Goal: Navigation & Orientation: Find specific page/section

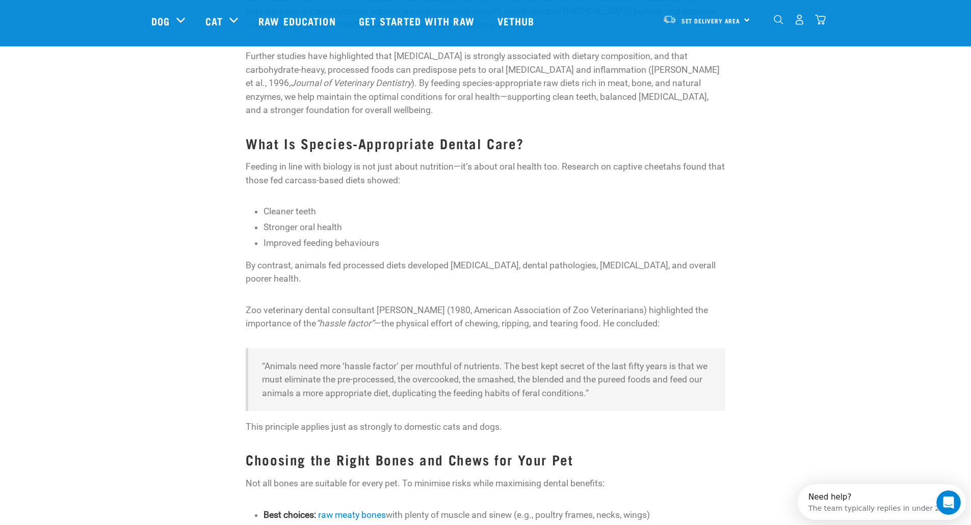
scroll to position [714, 0]
